Goal: Task Accomplishment & Management: Use online tool/utility

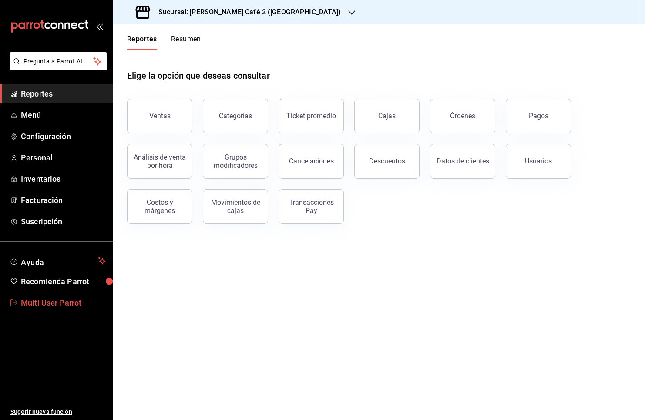
click at [65, 309] on link "Multi User Parrot" at bounding box center [56, 303] width 113 height 19
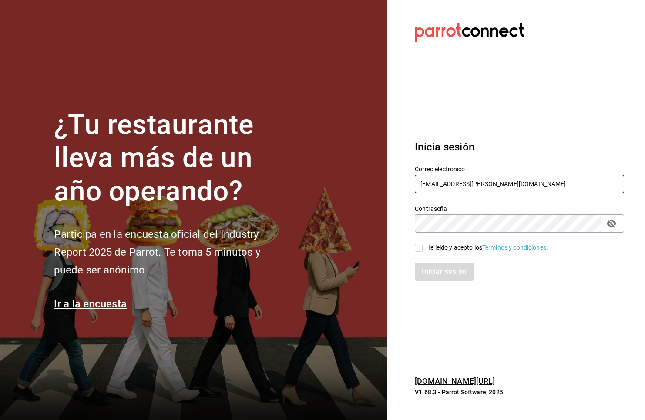
click at [465, 179] on input "[EMAIL_ADDRESS][PERSON_NAME][DOMAIN_NAME]" at bounding box center [519, 184] width 209 height 18
type input "[EMAIL_ADDRESS][DOMAIN_NAME]"
click at [416, 248] on input "He leído y acepto los Términos y condiciones." at bounding box center [419, 248] width 8 height 8
checkbox input "true"
click at [432, 268] on button "Iniciar sesión" at bounding box center [444, 272] width 59 height 18
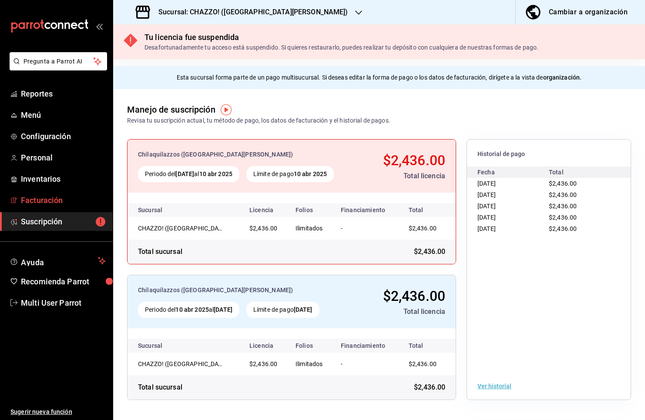
click at [73, 200] on span "Facturación" at bounding box center [63, 200] width 85 height 12
click at [233, 9] on h3 "Sucursal: CHAZZO! (SAN MARCOS)" at bounding box center [249, 12] width 197 height 10
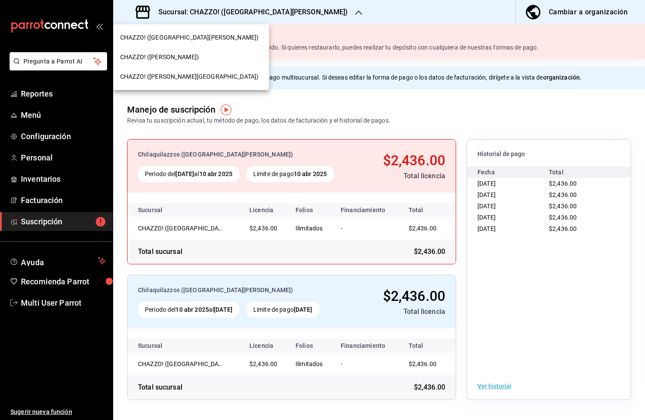
click at [188, 75] on span "CHAZZO! (VALLE DEL SOL)" at bounding box center [189, 76] width 138 height 9
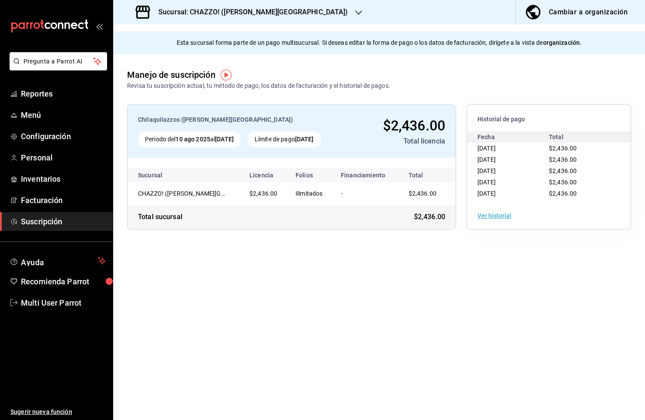
click at [229, 15] on h3 "Sucursal: CHAZZO! (VALLE DEL SOL)" at bounding box center [249, 12] width 197 height 10
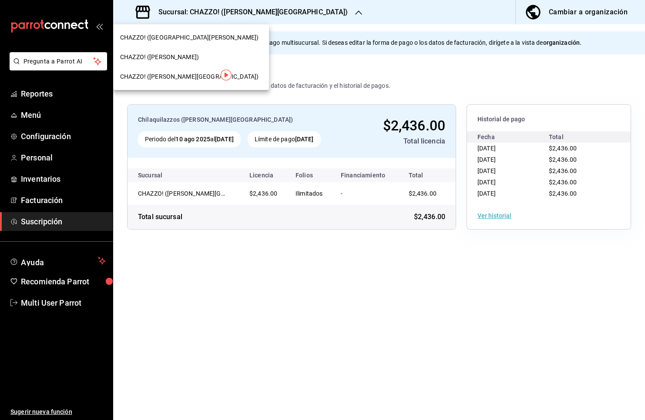
click at [189, 62] on div "CHAZZO! (VICENTE GUERRERO)" at bounding box center [191, 57] width 156 height 20
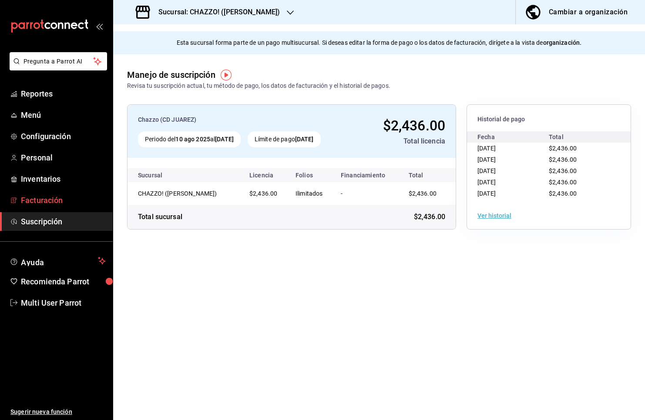
click at [76, 204] on span "Facturación" at bounding box center [63, 200] width 85 height 12
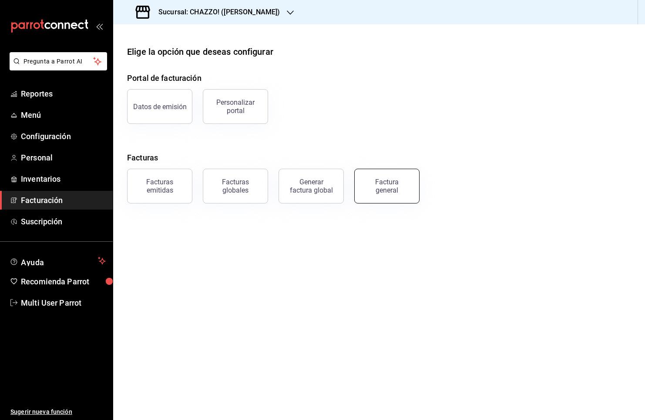
click at [383, 190] on div "Factura general" at bounding box center [386, 186] width 43 height 17
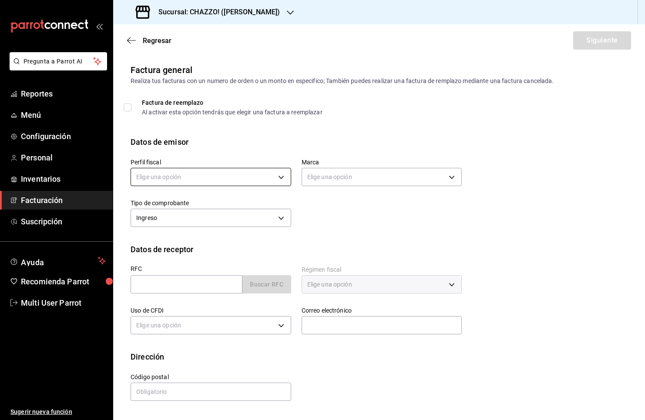
click at [213, 176] on body "Pregunta a Parrot AI Reportes Menú Configuración Personal Inventarios Facturaci…" at bounding box center [322, 210] width 645 height 420
click at [197, 222] on li "CHILAQUILAZZO" at bounding box center [211, 221] width 160 height 16
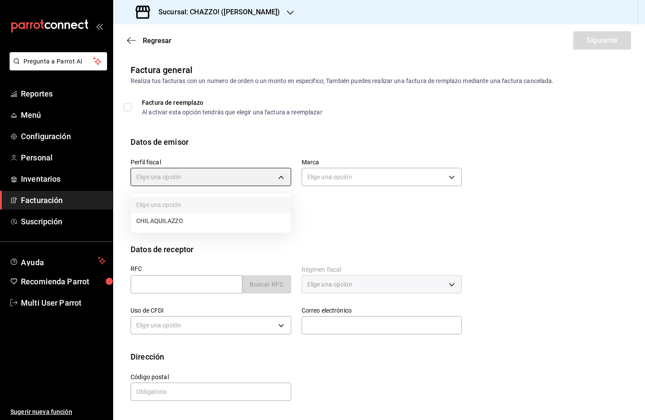
type input "a71a47b9-1c6b-4457-8c24-a6f4e7ff9c17"
type input "00ffaecf-1faa-4e70-b749-da17d0b6c655"
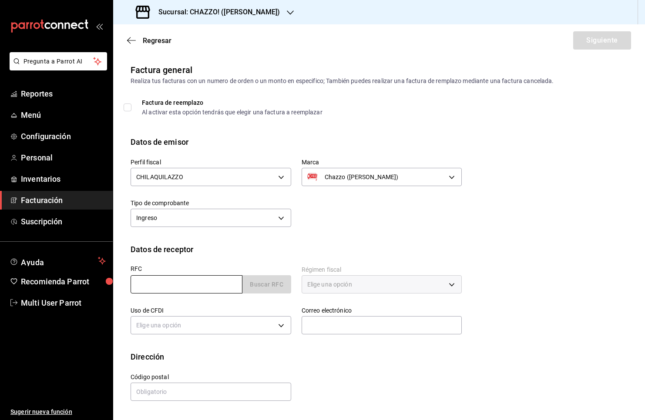
click at [197, 288] on input "text" at bounding box center [186, 284] width 112 height 18
click at [184, 289] on input "text" at bounding box center [186, 284] width 112 height 18
paste input "FCF020912CD1"
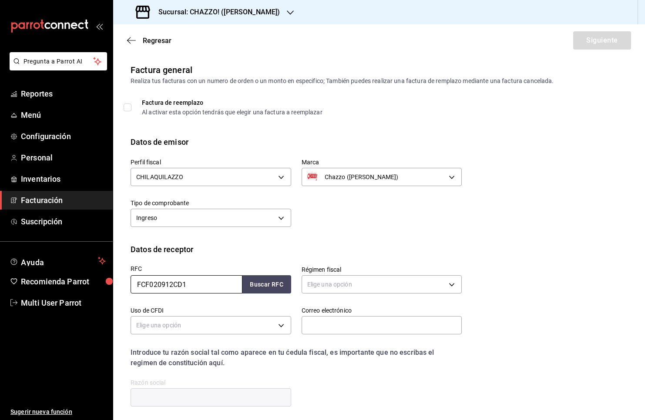
click at [138, 285] on input "FCF020912CD1" at bounding box center [186, 284] width 112 height 18
type input "FCF020912CD1"
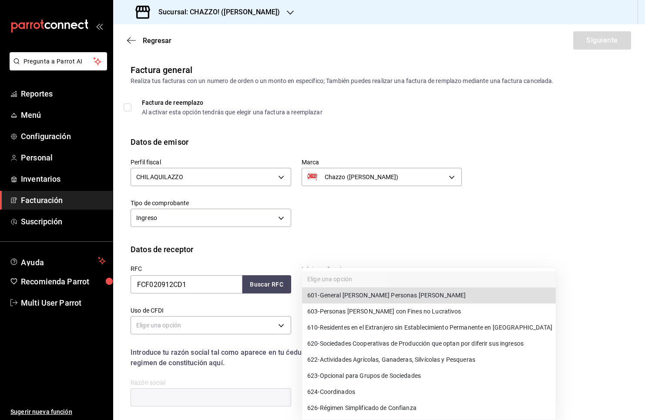
click at [385, 278] on body "Pregunta a Parrot AI Reportes Menú Configuración Personal Inventarios Facturaci…" at bounding box center [322, 210] width 645 height 420
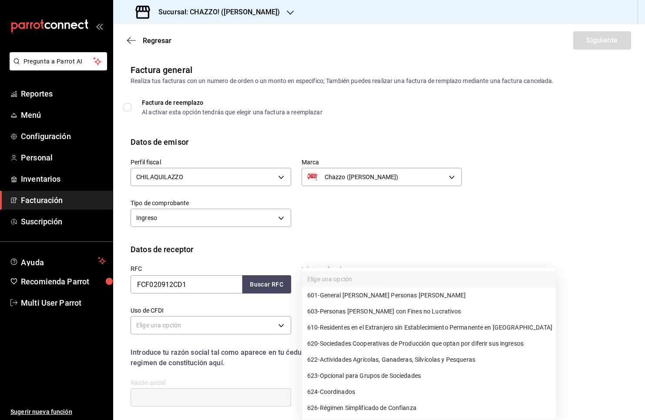
click at [642, 216] on div at bounding box center [322, 210] width 645 height 420
click at [369, 292] on body "Pregunta a Parrot AI Reportes Menú Configuración Personal Inventarios Facturaci…" at bounding box center [322, 210] width 645 height 420
click at [413, 306] on li "603 - Personas Morales con Fines no Lucrativos" at bounding box center [429, 312] width 254 height 16
type input "603"
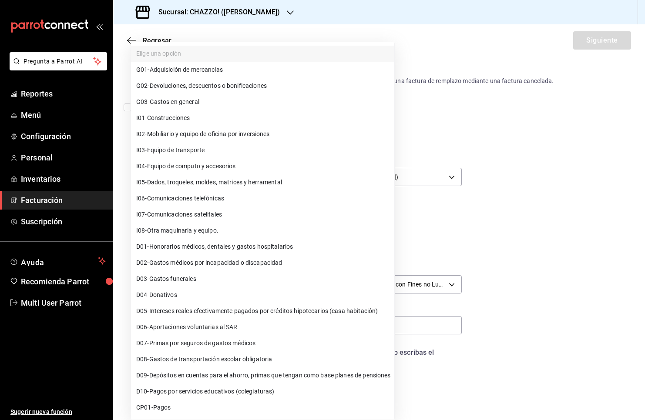
click at [275, 321] on body "Pregunta a Parrot AI Reportes Menú Configuración Personal Inventarios Facturaci…" at bounding box center [322, 210] width 645 height 420
drag, startPoint x: 259, startPoint y: 272, endPoint x: 269, endPoint y: 106, distance: 166.0
click at [269, 106] on ul "Elige una opción G01 - Adquisición de mercancias G02 - Devoluciones, descuentos…" at bounding box center [262, 246] width 263 height 409
click at [269, 106] on li "G03 - Gastos en general" at bounding box center [262, 102] width 263 height 16
type input "G03"
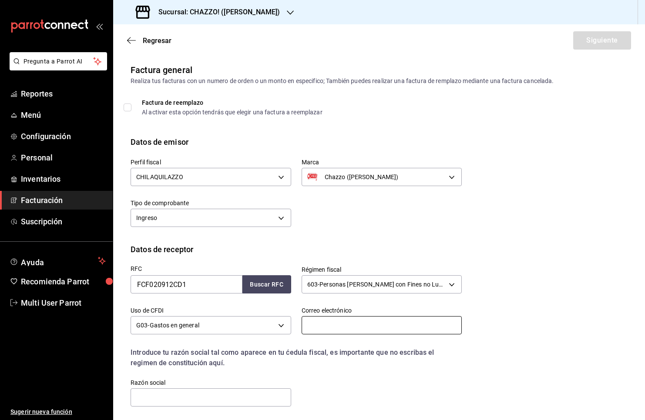
drag, startPoint x: 371, startPoint y: 327, endPoint x: 365, endPoint y: 324, distance: 7.2
click at [370, 326] on input "text" at bounding box center [381, 325] width 161 height 18
click at [400, 330] on input "text" at bounding box center [381, 325] width 161 height 18
click at [541, 312] on div "RFC FCF020912CD1 Buscar RFC Régimen fiscal 603 - Personas Morales con Fines no …" at bounding box center [378, 338] width 497 height 167
click at [371, 316] on input "text" at bounding box center [381, 325] width 161 height 18
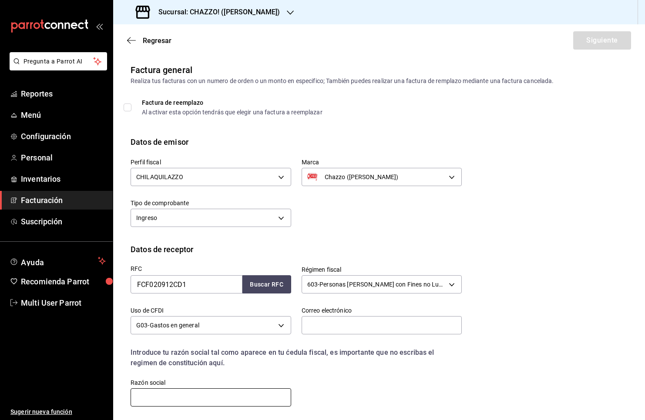
click at [252, 401] on input "text" at bounding box center [210, 397] width 161 height 18
click at [189, 397] on input "text" at bounding box center [210, 397] width 161 height 18
paste input "FUNDACION COMUNITARIA DE LA FRONTERA NORTE"
click at [136, 396] on input "FUNDACION COMUNITARIA DE LA FRONTERA NORTE" at bounding box center [210, 397] width 161 height 18
type input "FUNDACION COMUNITARIA DE LA FRONTERA NORTE"
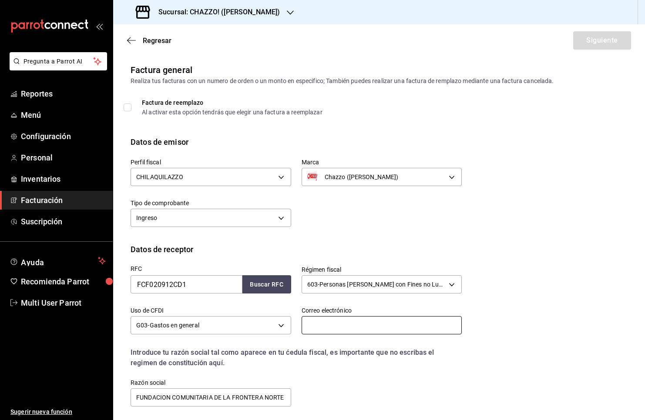
click at [336, 328] on input "text" at bounding box center [381, 325] width 161 height 18
click at [322, 325] on input "text" at bounding box center [381, 325] width 161 height 18
click at [371, 328] on input "text" at bounding box center [381, 325] width 161 height 18
click at [332, 310] on label "Correo electrónico" at bounding box center [381, 311] width 161 height 6
click at [332, 327] on input "text" at bounding box center [381, 325] width 161 height 18
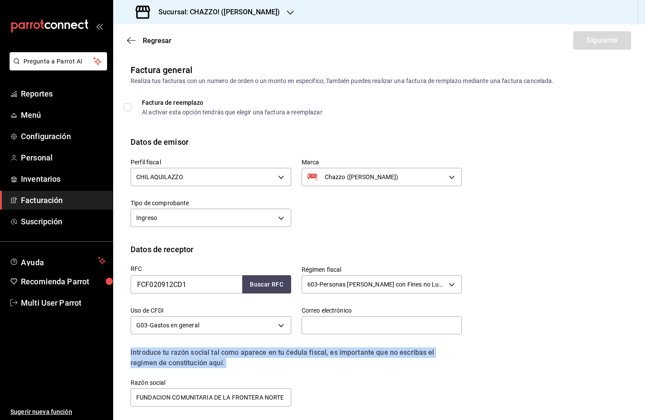
click at [440, 365] on div "Introduce tu razón social tal como aparece en tu ćedula fiscal, es importante q…" at bounding box center [295, 358] width 331 height 21
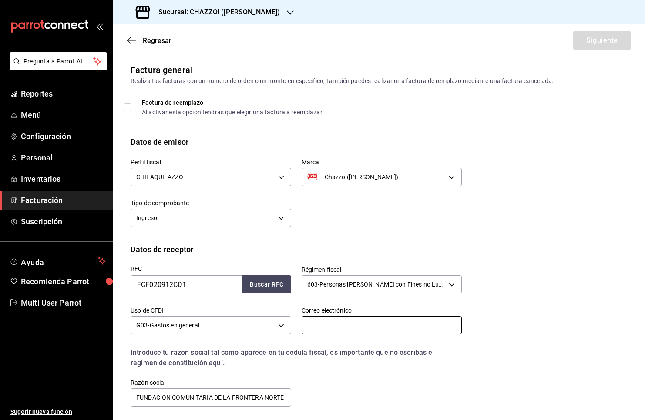
click at [407, 324] on input "text" at bounding box center [381, 325] width 161 height 18
click at [357, 308] on label "Correo electrónico" at bounding box center [381, 311] width 161 height 6
click at [322, 326] on input "text" at bounding box center [381, 325] width 161 height 18
paste input "Karenh@fcfn.org"
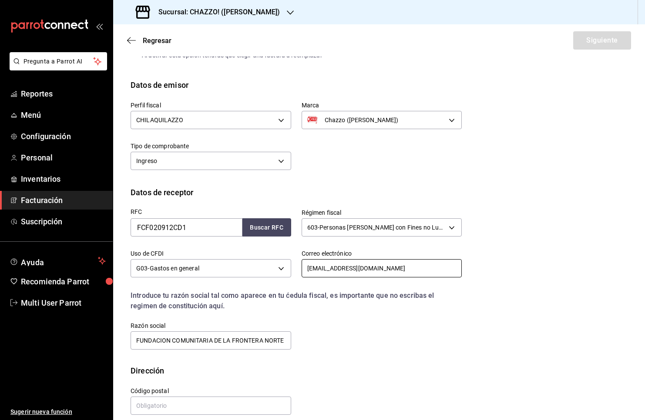
scroll to position [67, 0]
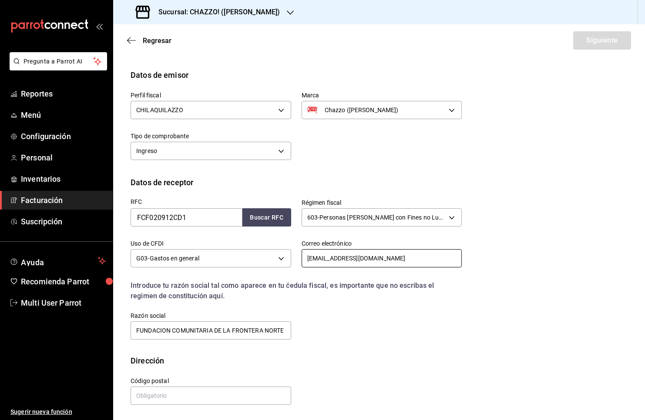
type input "Karenh@fcfn.org"
click at [180, 399] on input "text" at bounding box center [210, 396] width 161 height 18
type input "32350"
click at [588, 46] on button "Siguiente" at bounding box center [602, 40] width 58 height 18
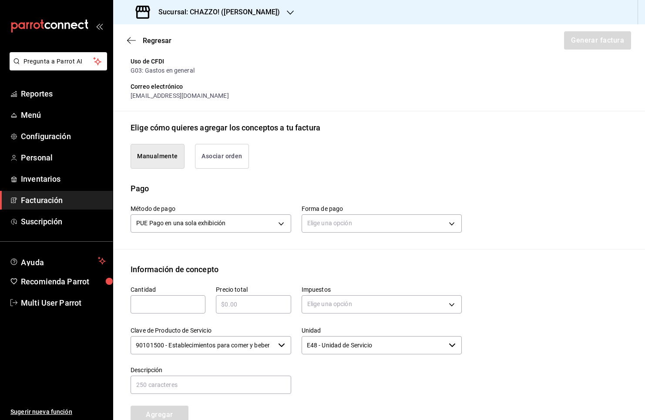
scroll to position [160, 0]
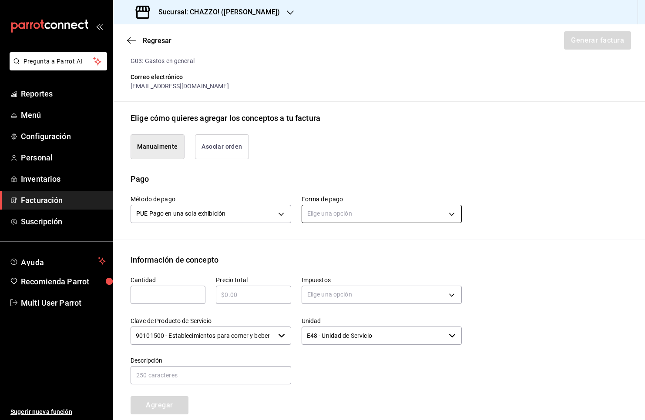
click at [392, 212] on body "Pregunta a Parrot AI Reportes Menú Configuración Personal Inventarios Facturaci…" at bounding box center [322, 210] width 645 height 420
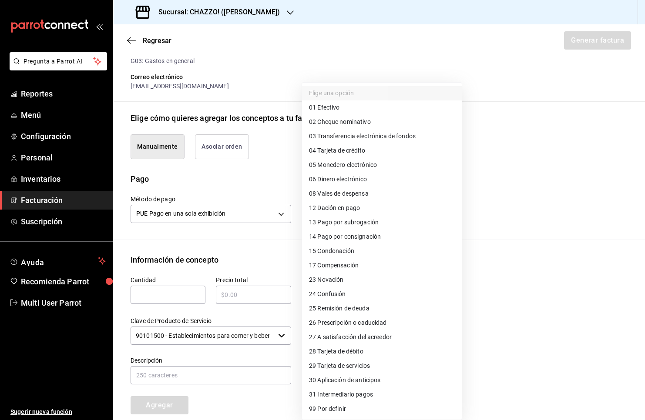
click at [393, 132] on span "03 Transferencia electrónica de fondos" at bounding box center [362, 136] width 107 height 9
type input "03"
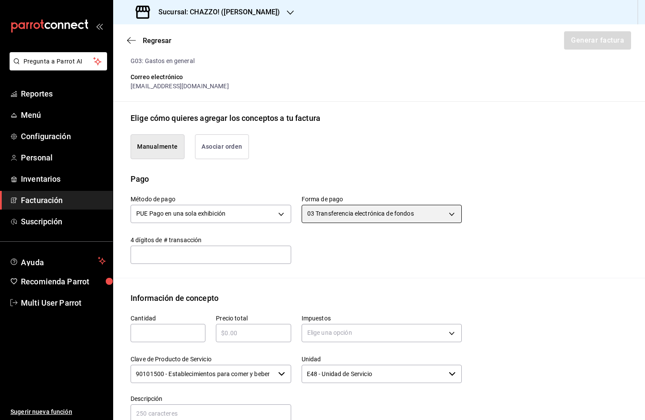
scroll to position [220, 0]
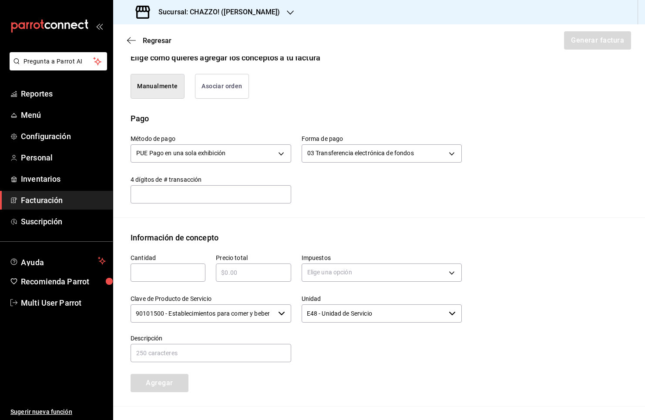
click at [173, 270] on input "text" at bounding box center [167, 273] width 75 height 10
type input "1"
click at [251, 273] on input "text" at bounding box center [253, 273] width 75 height 10
click at [258, 271] on input "text" at bounding box center [253, 273] width 75 height 10
type input "$1317"
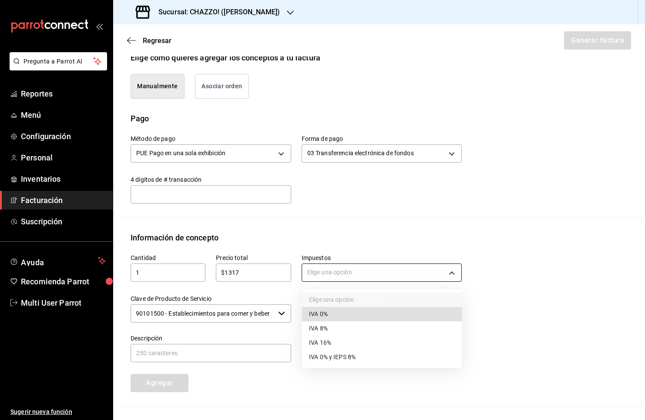
click at [388, 266] on body "Pregunta a Parrot AI Reportes Menú Configuración Personal Inventarios Facturaci…" at bounding box center [322, 210] width 645 height 420
click at [346, 327] on li "IVA 8%" at bounding box center [382, 328] width 160 height 14
type input "IVA_8"
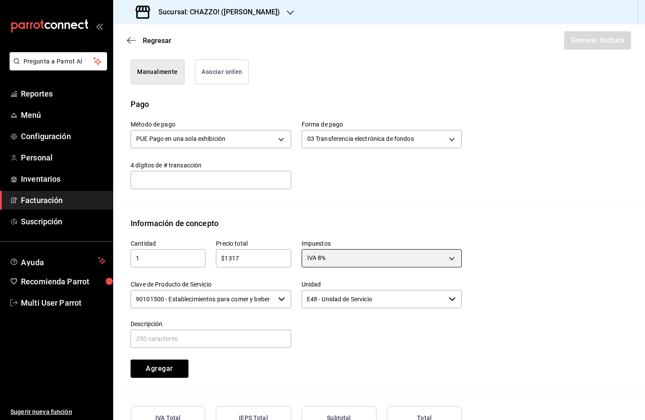
scroll to position [235, 0]
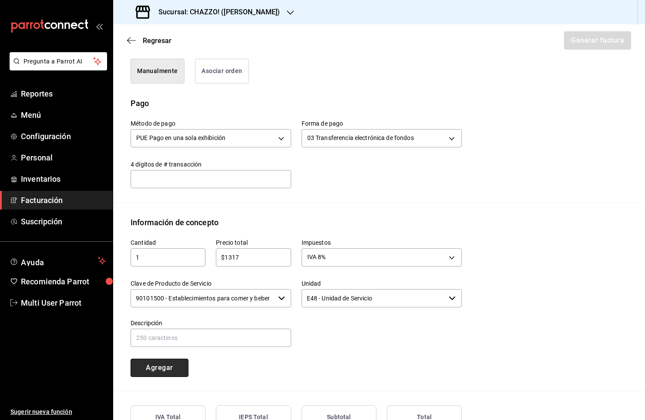
click at [177, 363] on button "Agregar" at bounding box center [159, 368] width 58 height 18
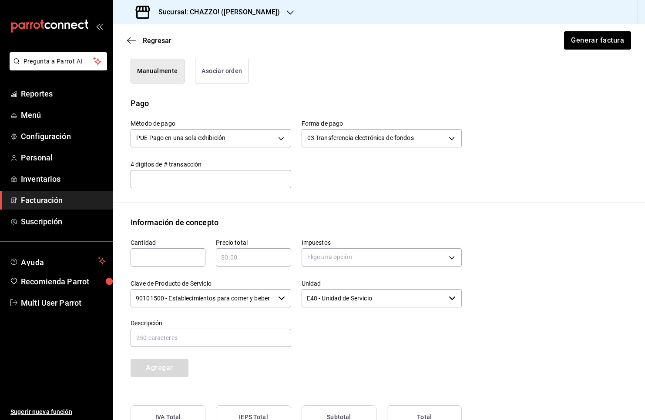
scroll to position [330, 0]
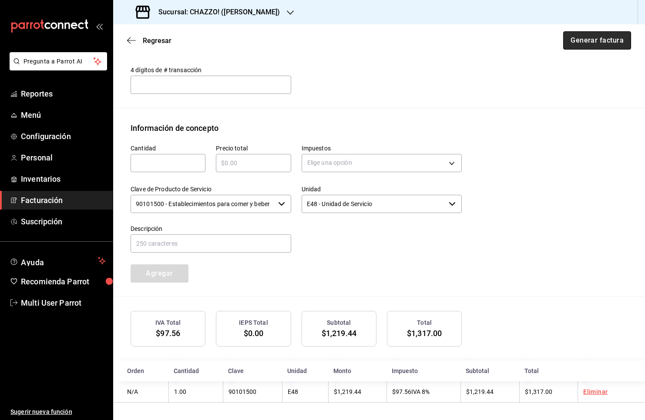
click at [581, 39] on button "Generar factura" at bounding box center [597, 40] width 68 height 18
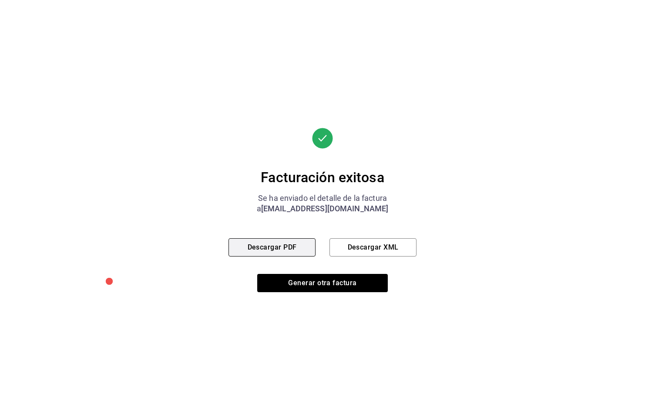
click at [293, 250] on button "Descargar PDF" at bounding box center [271, 247] width 87 height 18
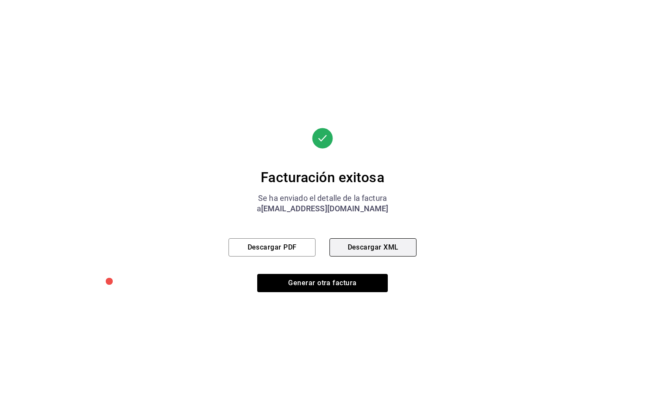
click at [373, 243] on button "Descargar XML" at bounding box center [372, 247] width 87 height 18
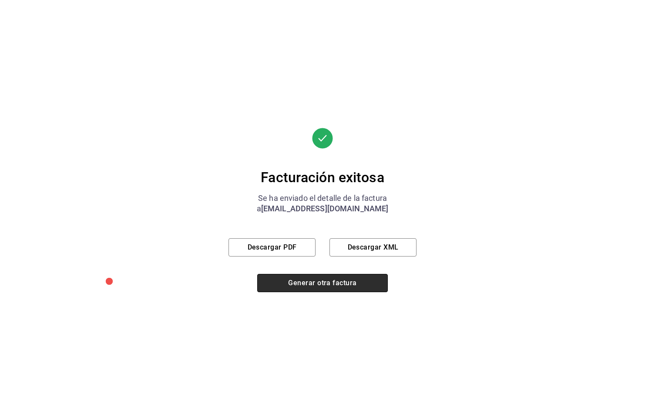
click at [313, 281] on button "Generar otra factura" at bounding box center [322, 283] width 130 height 18
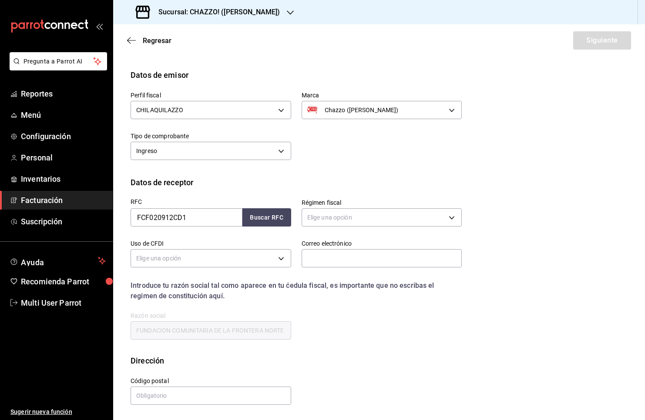
scroll to position [0, 0]
